Goal: Task Accomplishment & Management: Use online tool/utility

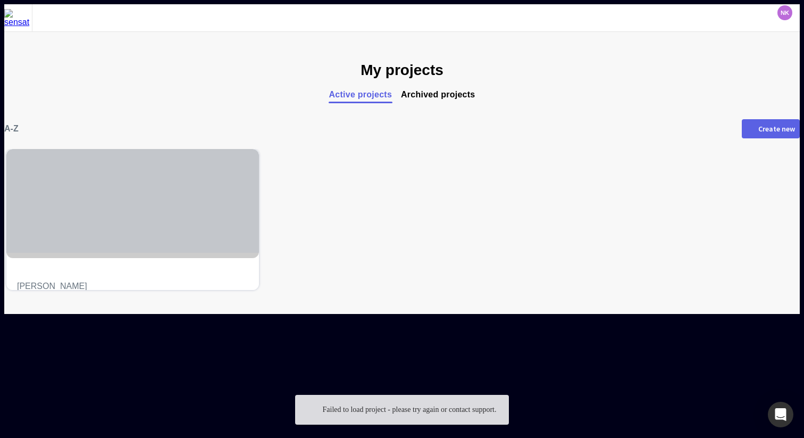
click at [191, 195] on div at bounding box center [132, 201] width 253 height 104
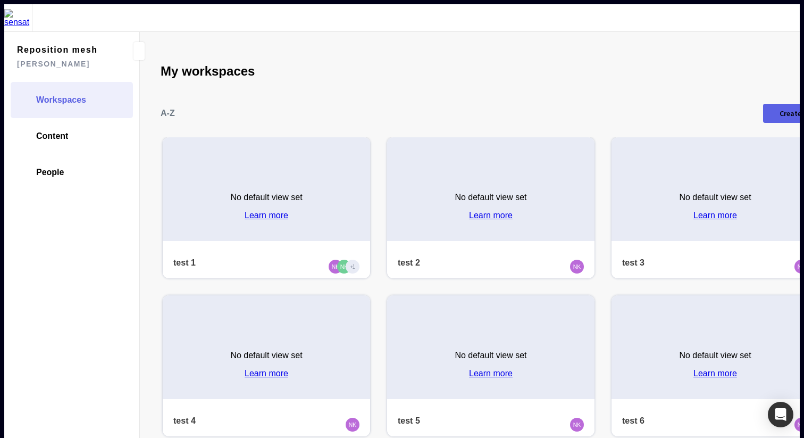
scroll to position [137, 0]
click at [55, 118] on link "Content" at bounding box center [72, 136] width 122 height 36
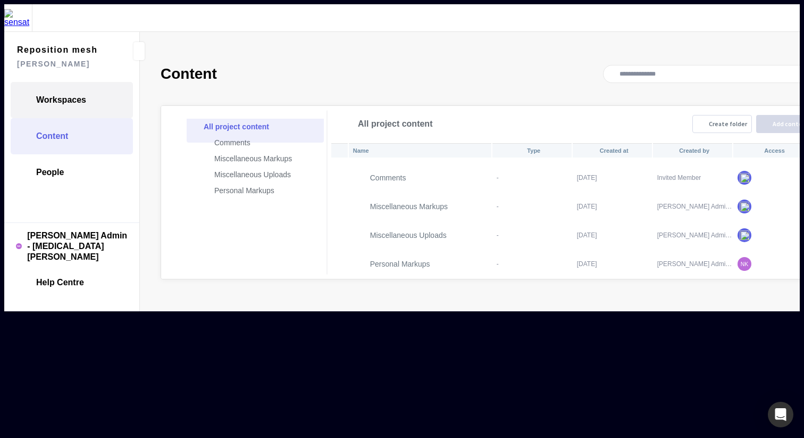
click at [45, 102] on link "Workspaces" at bounding box center [72, 100] width 122 height 36
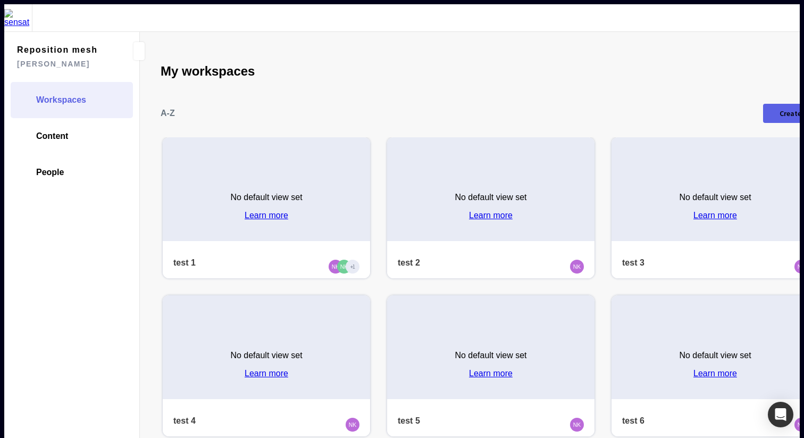
scroll to position [939, 0]
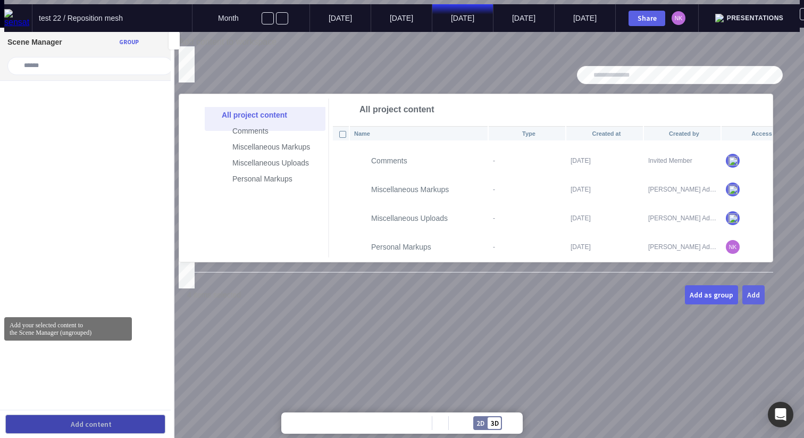
click at [760, 298] on div "Add" at bounding box center [753, 294] width 13 height 7
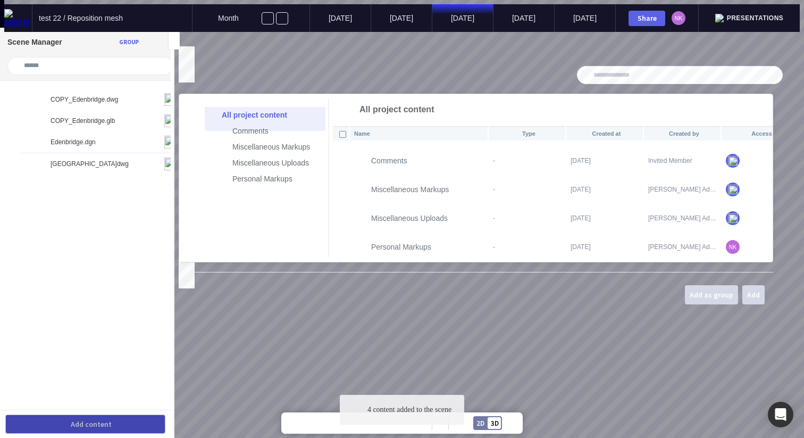
click at [771, 38] on mapp-modal "Add content to workspace All project content Comments Miscellaneous Markups Mis…" at bounding box center [476, 177] width 594 height 280
click at [188, 47] on mapp-icon at bounding box center [184, 52] width 10 height 10
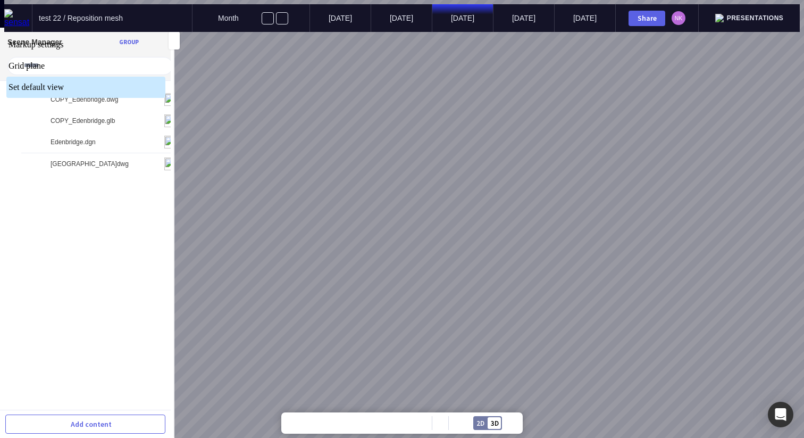
click at [12, 32] on div at bounding box center [401, 32] width 795 height 0
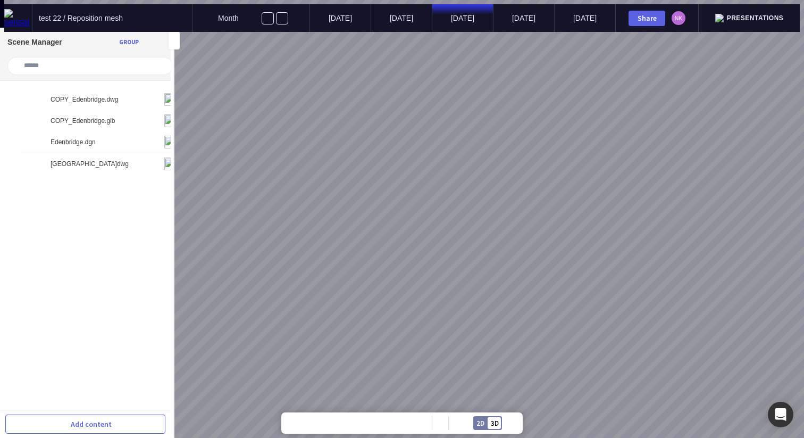
click at [20, 19] on img at bounding box center [18, 18] width 28 height 18
